Goal: Find specific page/section: Find specific page/section

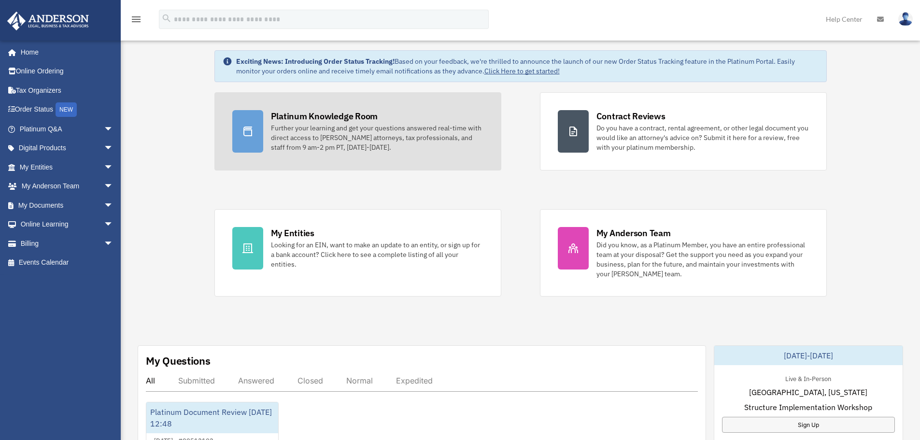
scroll to position [97, 0]
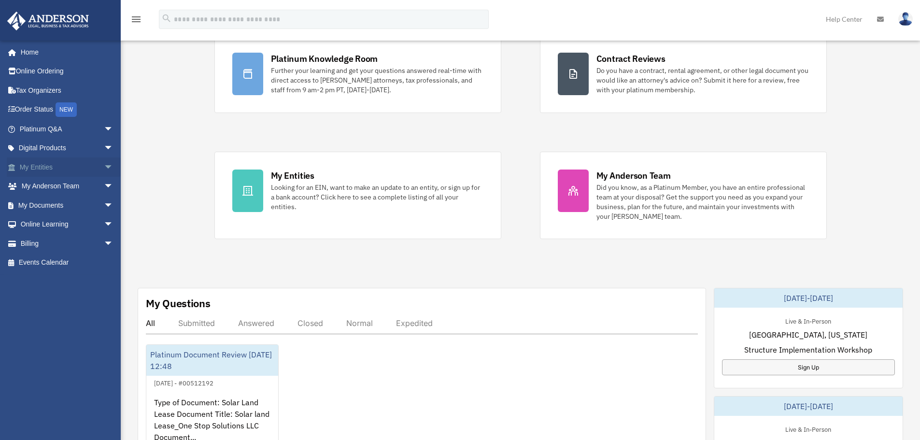
click at [35, 171] on link "My Entities arrow_drop_down" at bounding box center [67, 166] width 121 height 19
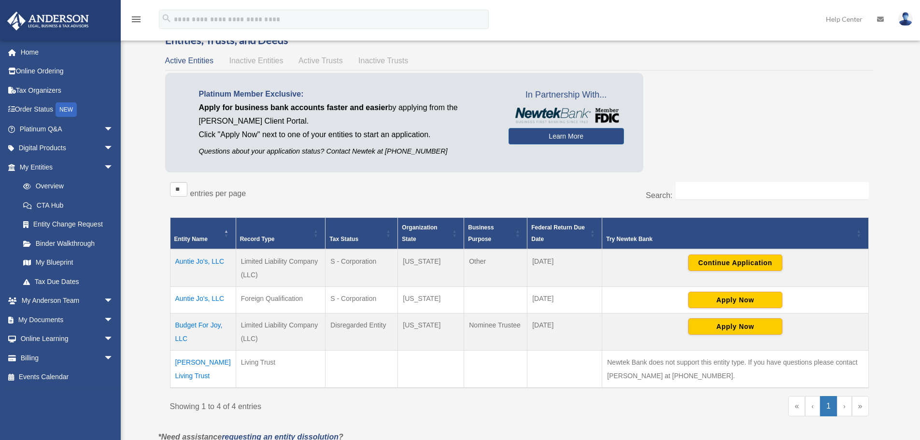
scroll to position [145, 0]
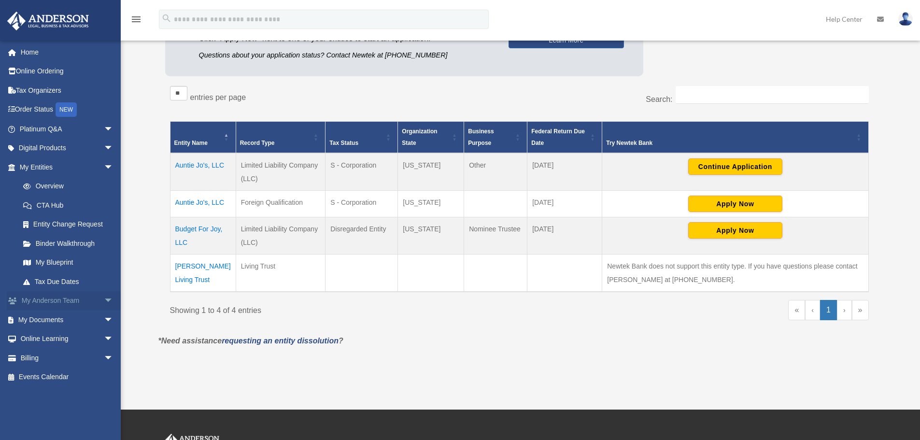
click at [69, 304] on link "My Anderson Team arrow_drop_down" at bounding box center [67, 300] width 121 height 19
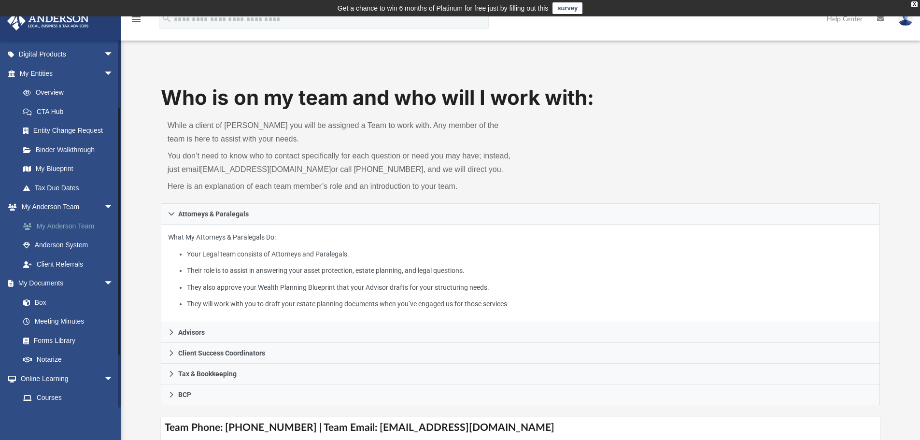
scroll to position [97, 0]
click at [35, 297] on link "Box" at bounding box center [71, 299] width 114 height 19
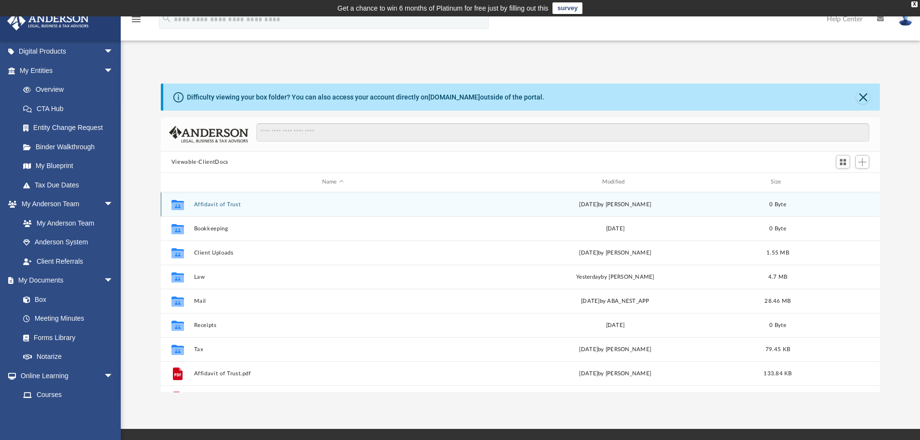
drag, startPoint x: 227, startPoint y: 206, endPoint x: 238, endPoint y: 210, distance: 11.3
click at [227, 206] on button "Affidavit of Trust" at bounding box center [333, 204] width 278 height 6
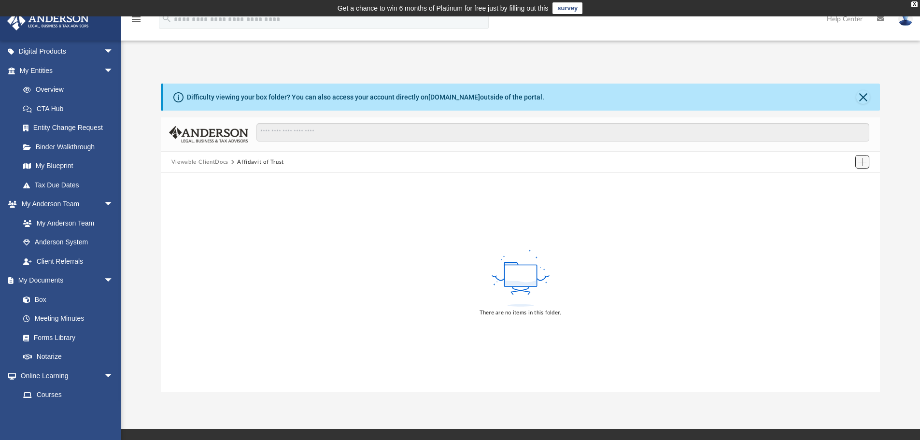
click at [866, 164] on span "Add" at bounding box center [862, 162] width 8 height 8
click at [862, 93] on button "Close" at bounding box center [863, 97] width 14 height 14
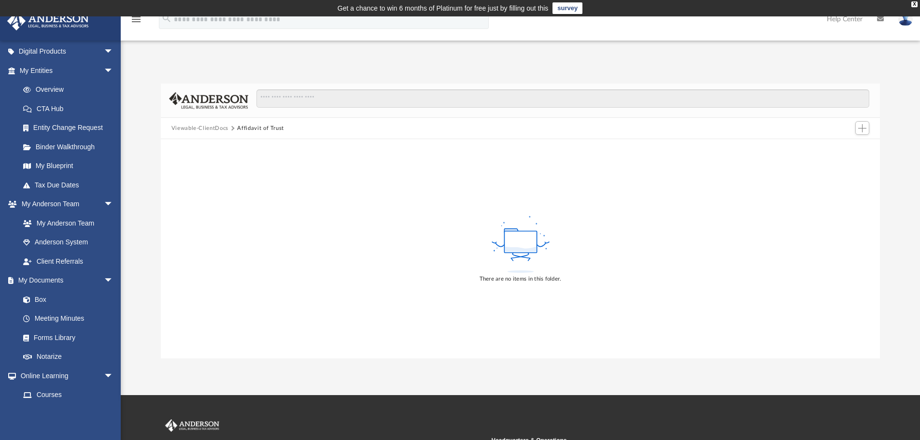
click at [220, 127] on button "Viewable-ClientDocs" at bounding box center [199, 128] width 57 height 9
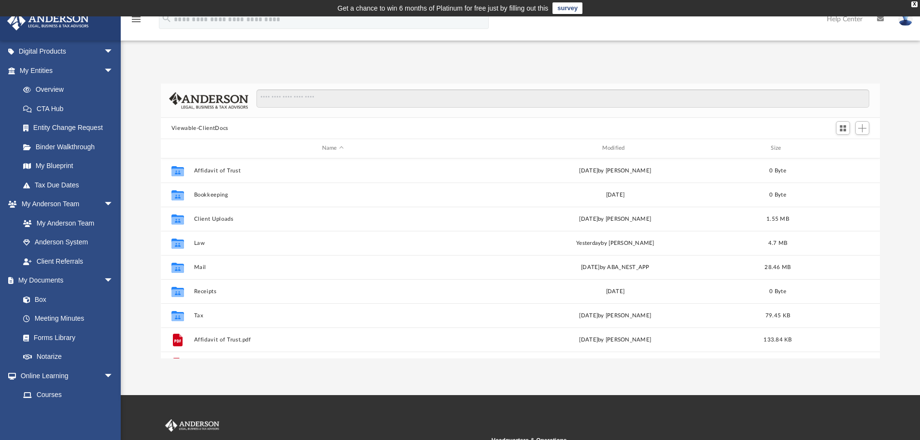
scroll to position [213, 712]
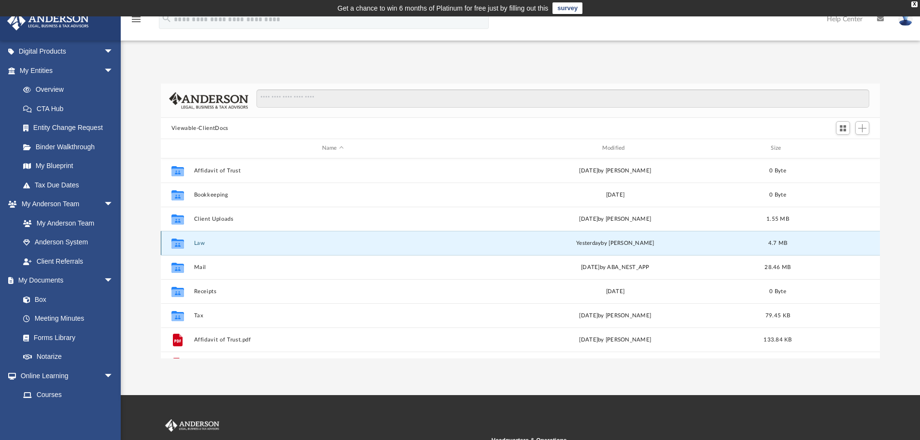
click at [200, 246] on button "Law" at bounding box center [333, 243] width 278 height 6
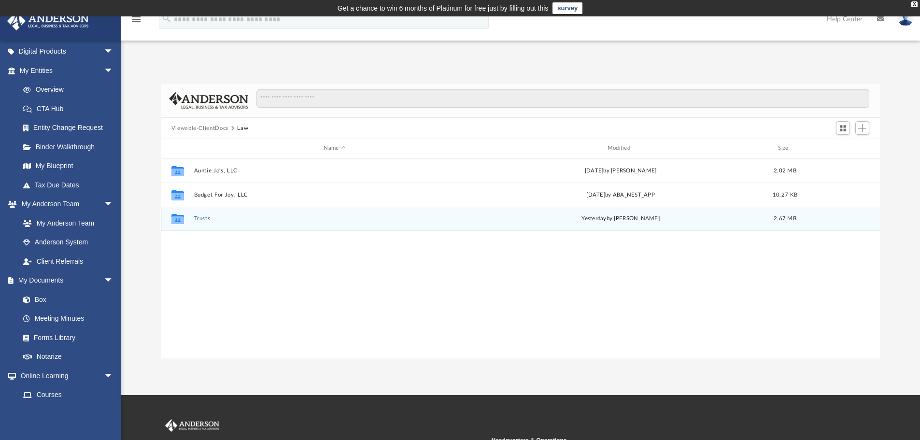
click at [196, 218] on button "Trusts" at bounding box center [335, 218] width 282 height 6
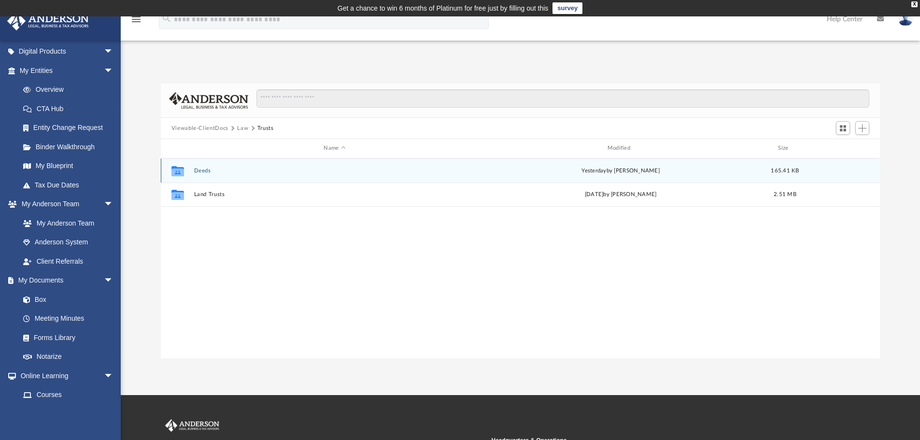
click at [201, 172] on button "Deeds" at bounding box center [335, 171] width 282 height 6
click at [229, 169] on button "Deed - 1010 East 19th Street" at bounding box center [335, 170] width 282 height 6
click at [294, 170] on button "Filed Warranty Deed - 1010 East 19th Street.pdf" at bounding box center [335, 170] width 282 height 6
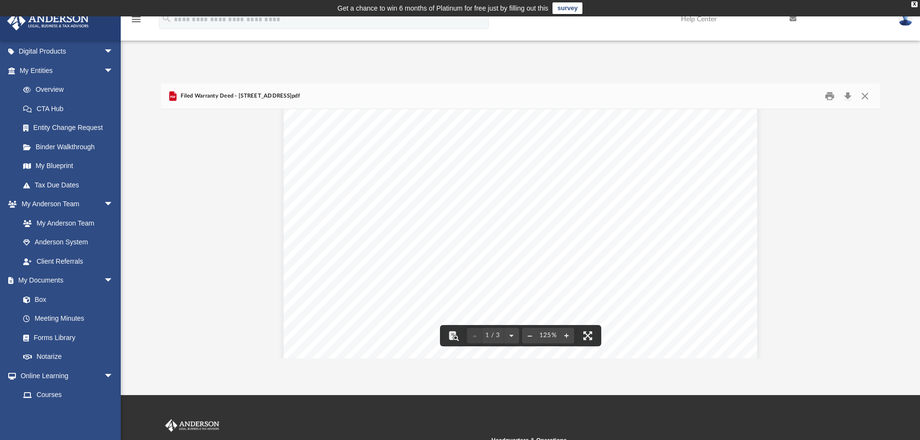
scroll to position [142, 0]
drag, startPoint x: 864, startPoint y: 91, endPoint x: 859, endPoint y: 90, distance: 4.9
click at [864, 91] on button "Close" at bounding box center [864, 96] width 17 height 15
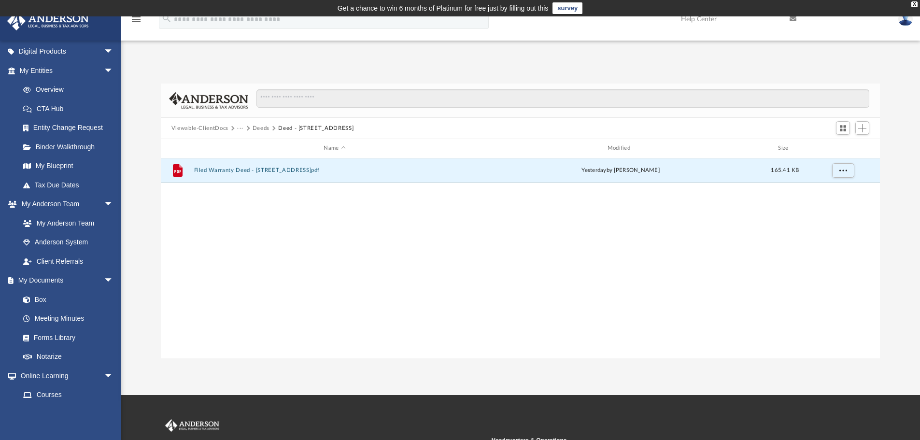
click at [254, 127] on button "Deeds" at bounding box center [261, 128] width 17 height 9
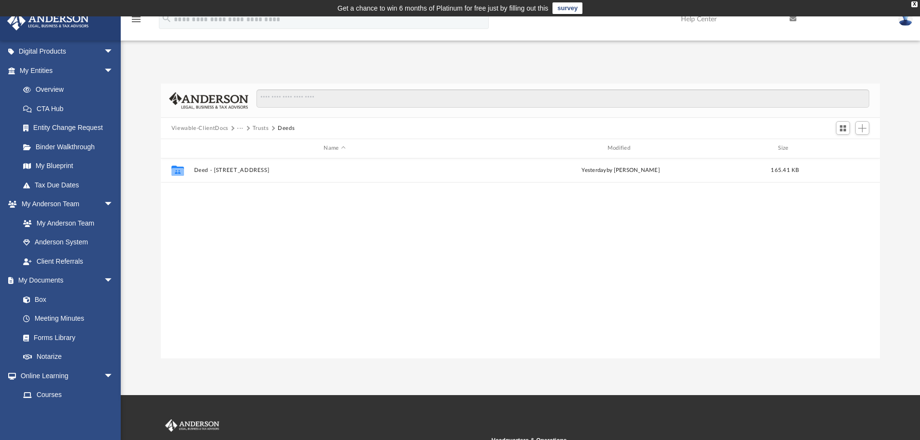
click at [262, 128] on button "Trusts" at bounding box center [261, 128] width 16 height 9
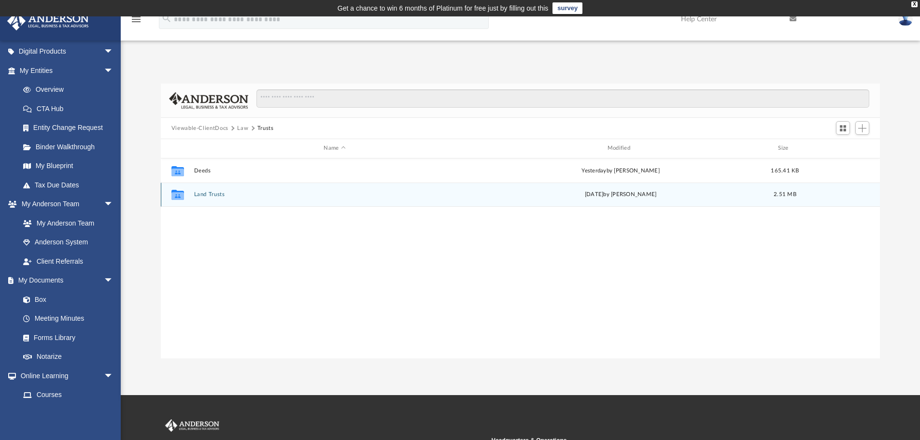
click at [217, 194] on button "Land Trusts" at bounding box center [335, 194] width 282 height 6
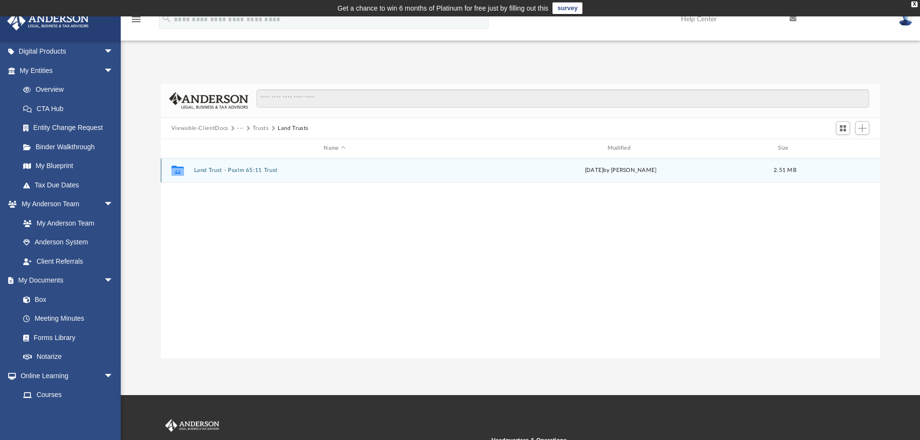
click at [252, 168] on button "Land Trust - Psalm 65:11 Trust" at bounding box center [335, 170] width 282 height 6
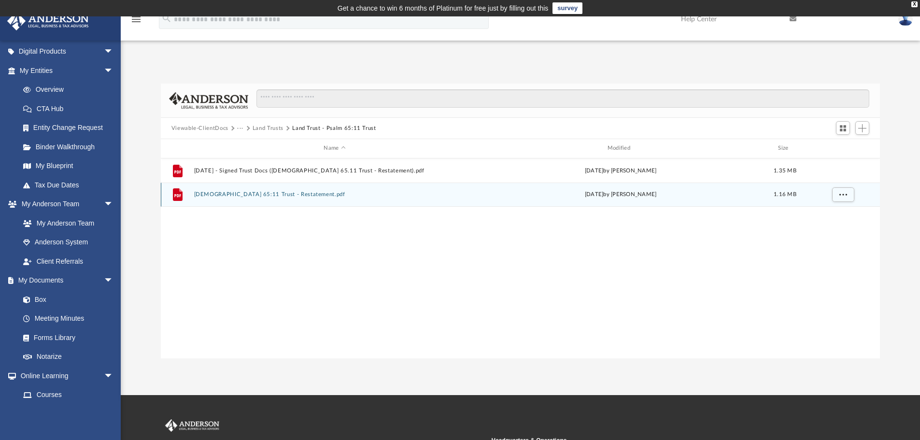
click at [264, 197] on button "Psalm 65:11 Trust - Restatement.pdf" at bounding box center [335, 194] width 282 height 6
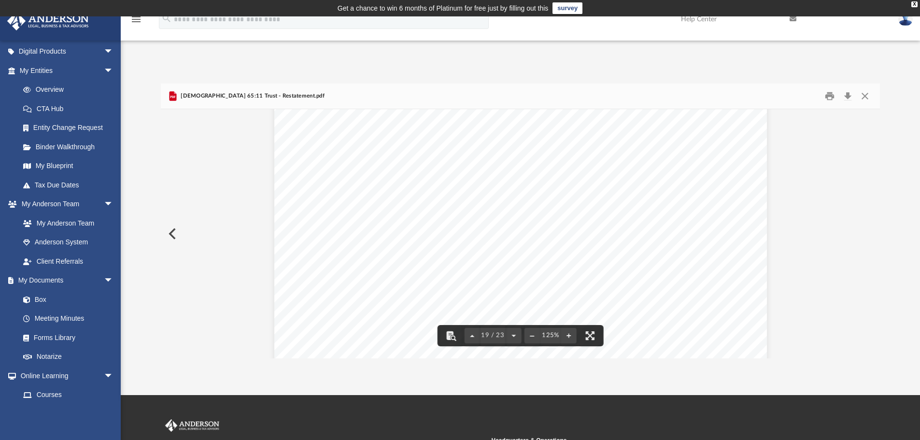
scroll to position [11897, 0]
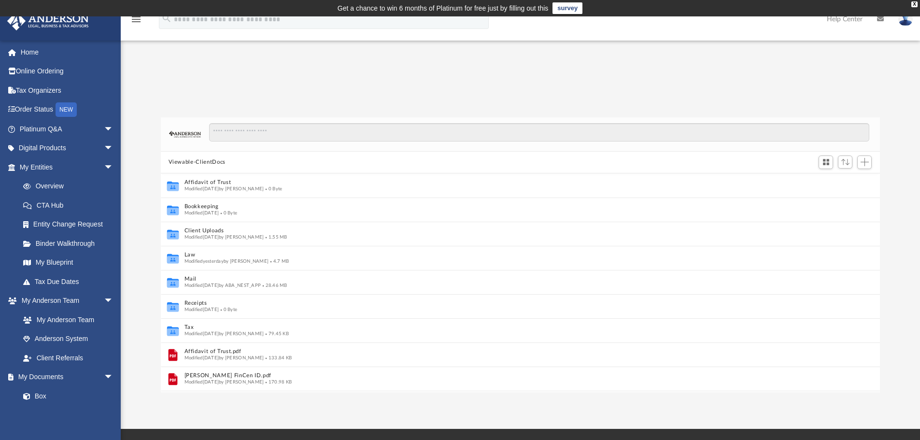
scroll to position [8, 8]
